Goal: Transaction & Acquisition: Purchase product/service

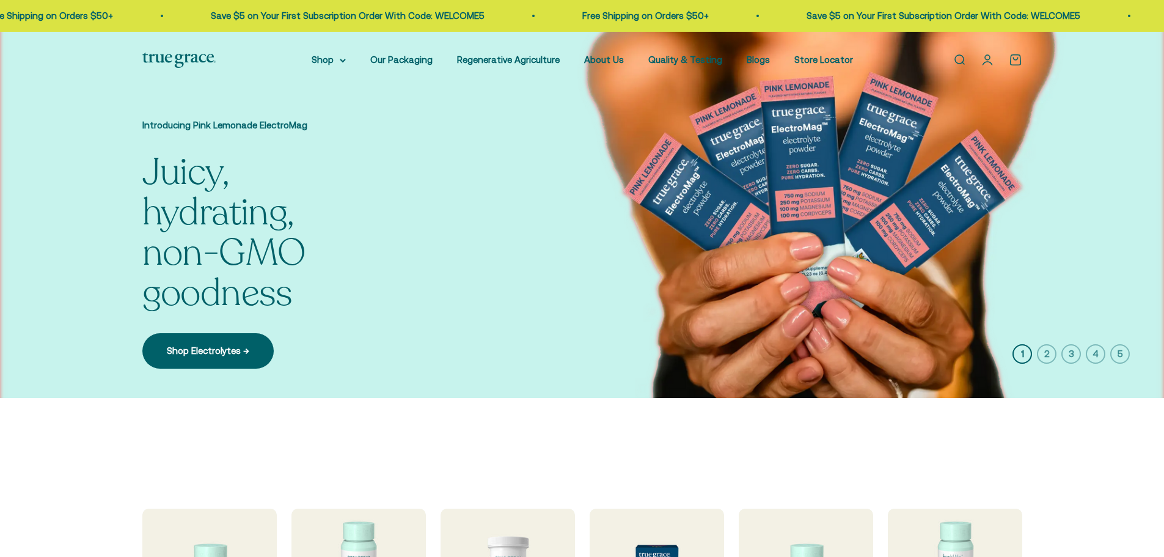
click at [312, 66] on summary "Shop" at bounding box center [329, 60] width 34 height 15
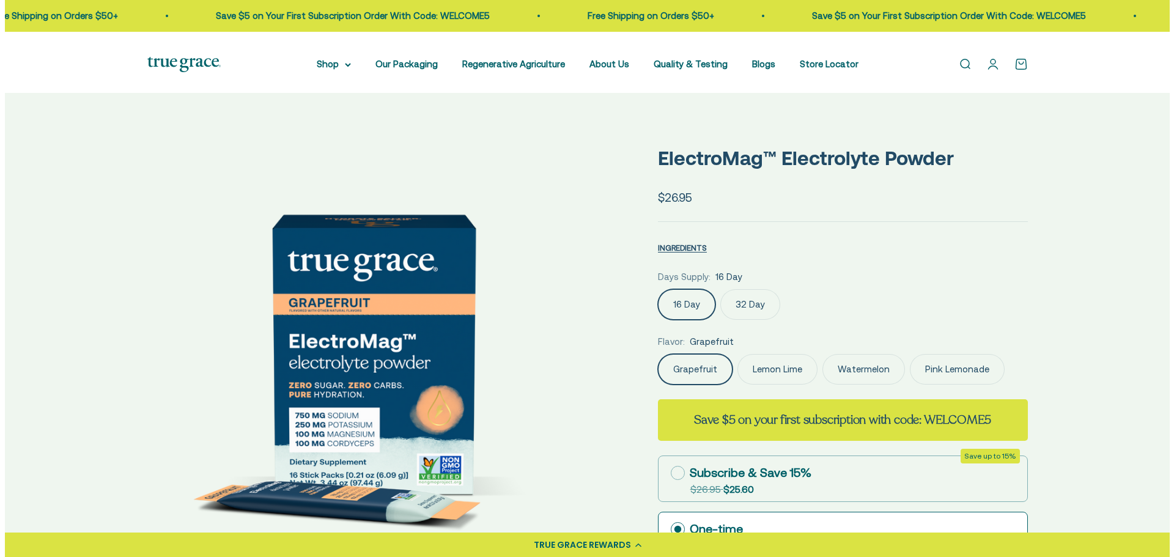
scroll to position [367, 0]
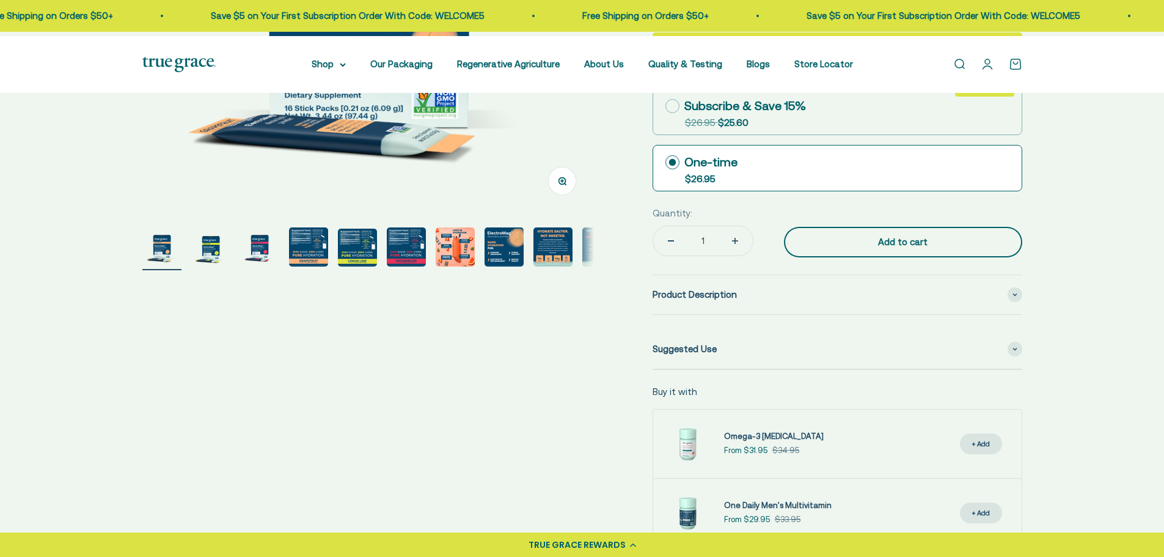
click at [902, 249] on div "Add to cart" at bounding box center [903, 242] width 189 height 15
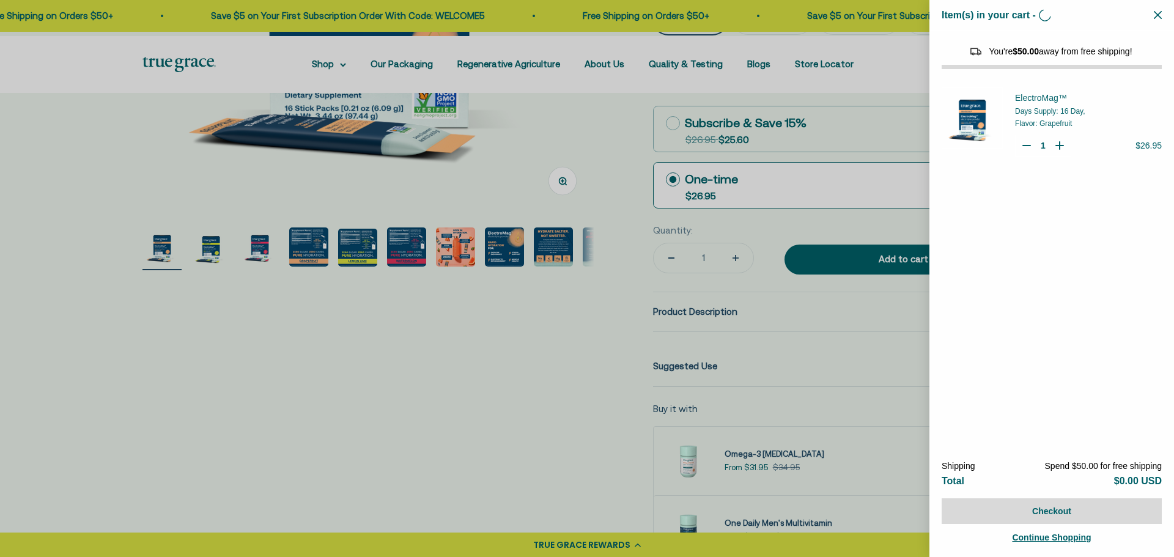
select select "3"
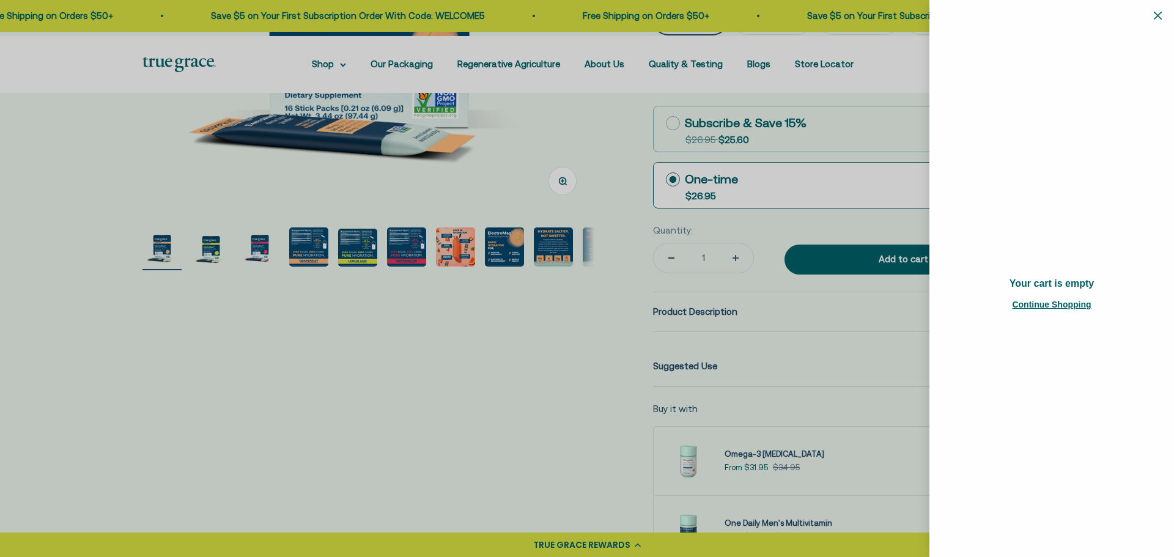
scroll to position [0, 0]
